Goal: Task Accomplishment & Management: Manage account settings

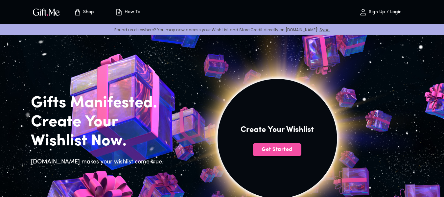
click at [271, 149] on span "Get Started" at bounding box center [277, 149] width 49 height 7
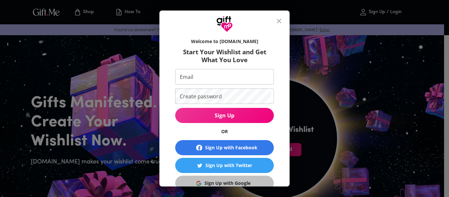
click at [248, 180] on span "Sign Up with Google" at bounding box center [223, 182] width 90 height 7
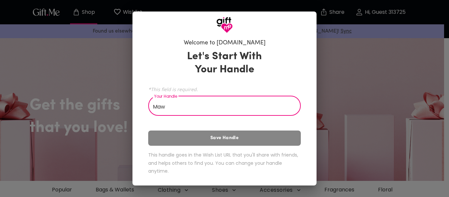
click at [264, 105] on input "Maw" at bounding box center [220, 106] width 145 height 18
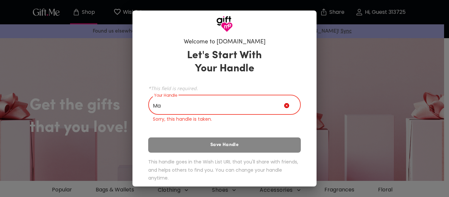
type input "M"
type input "X"
click at [239, 110] on input "Your Handle" at bounding box center [216, 105] width 136 height 18
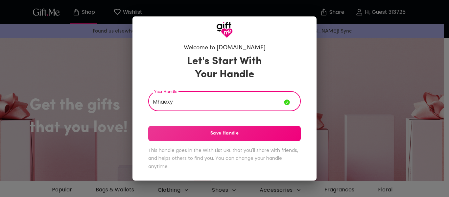
type input "Mhaexy"
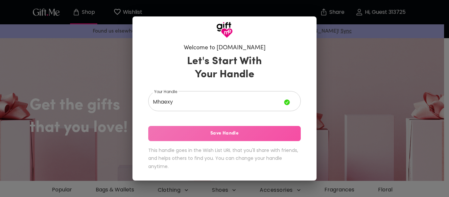
click at [229, 131] on span "Save Handle" at bounding box center [224, 133] width 152 height 7
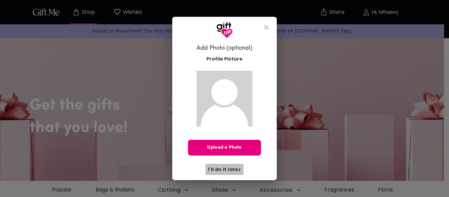
click at [232, 166] on span "I'll do it later" at bounding box center [224, 169] width 33 height 7
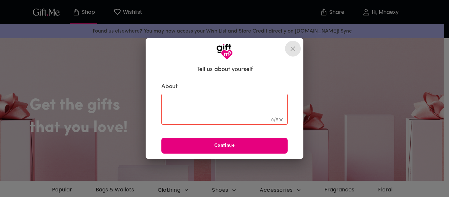
click at [295, 45] on icon "close" at bounding box center [293, 49] width 8 height 8
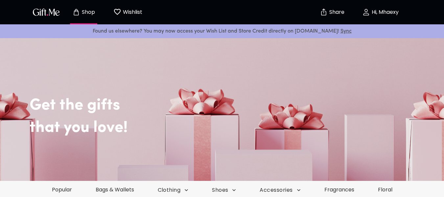
click at [282, 67] on div "Get the gifts that you love!" at bounding box center [222, 108] width 444 height 145
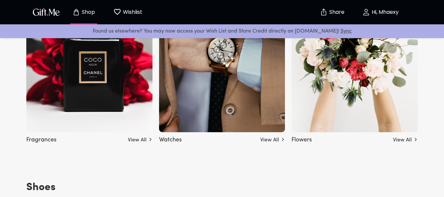
scroll to position [802, 0]
